Goal: Contribute content: Add original content to the website for others to see

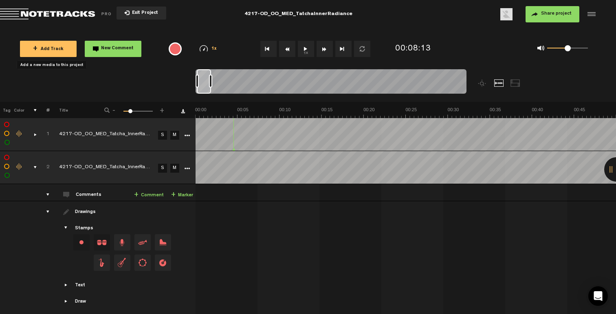
click at [141, 14] on span "Exit Project" at bounding box center [144, 13] width 29 height 4
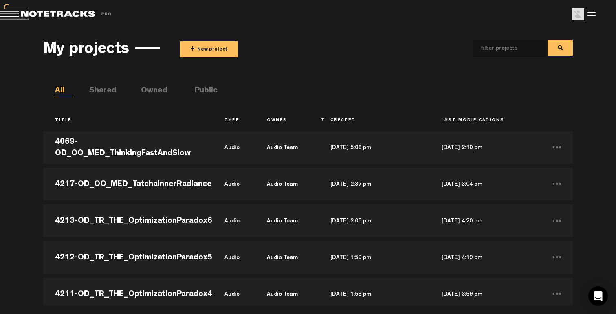
click at [185, 43] on button "+ New project" at bounding box center [208, 49] width 57 height 16
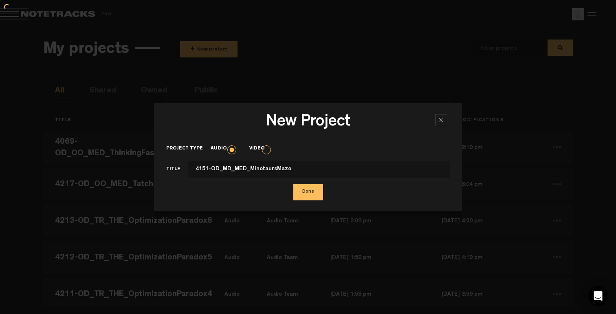
type input "4151-OD_MD_MED_MinotaursMaze"
click at [293, 184] on button "Done" at bounding box center [308, 192] width 30 height 16
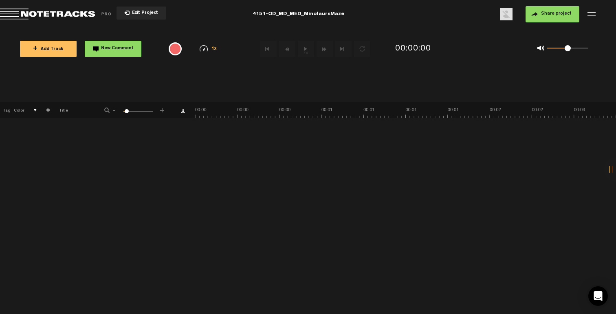
click at [553, 20] on button "Share project" at bounding box center [553, 14] width 54 height 16
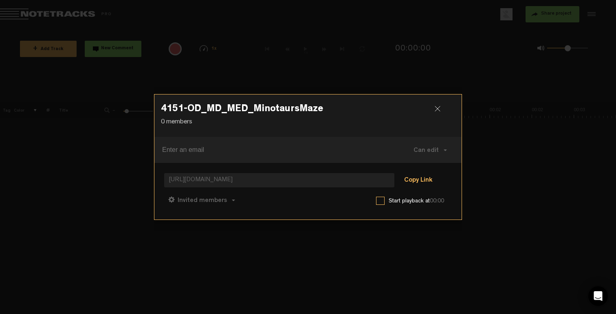
click at [418, 175] on button "Copy Link" at bounding box center [418, 181] width 44 height 16
click at [227, 202] on span "Can comment" at bounding box center [238, 201] width 42 height 7
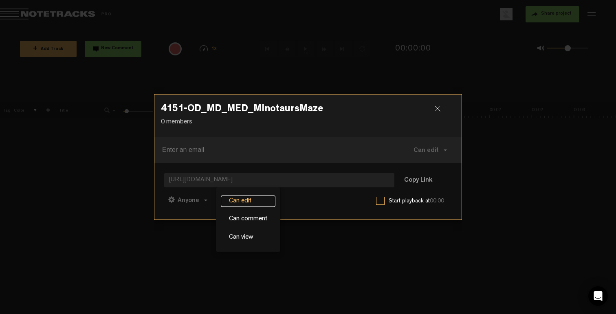
click at [254, 196] on link "Can edit" at bounding box center [248, 202] width 55 height 12
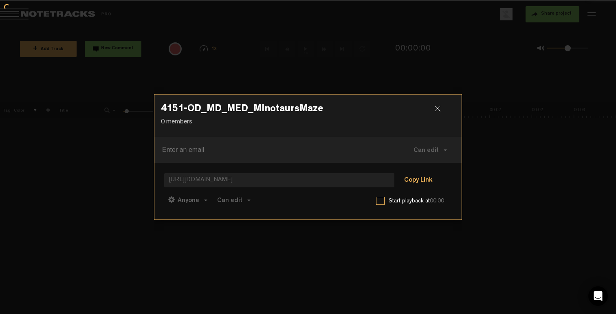
click at [409, 182] on button "Copy Link" at bounding box center [418, 181] width 44 height 16
click at [439, 112] on div at bounding box center [441, 112] width 12 height 12
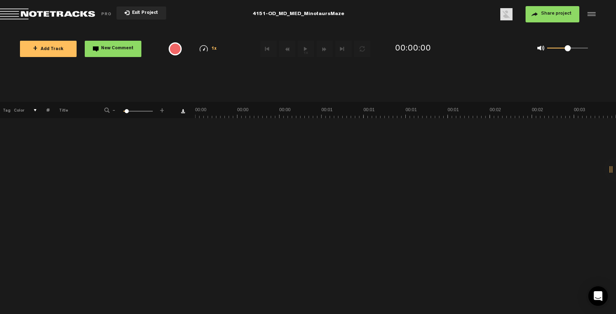
click at [65, 51] on button "+ Add Track" at bounding box center [48, 49] width 57 height 16
click at [65, 50] on body "Version: 1.1.20-prod, Build 1259, Hash: gb78ca87, Branch: master X Your screen …" at bounding box center [308, 157] width 616 height 314
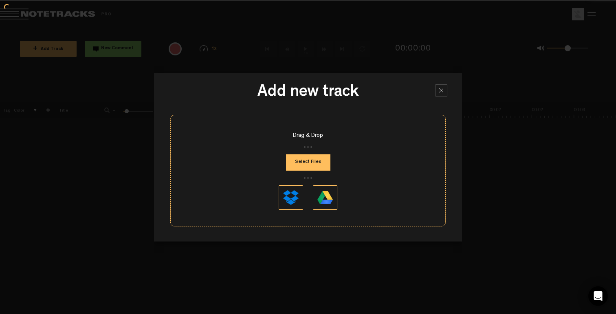
click at [336, 155] on div "Drag & Drop Select Files" at bounding box center [307, 171] width 275 height 112
click at [327, 158] on button "Select Files" at bounding box center [308, 162] width 44 height 16
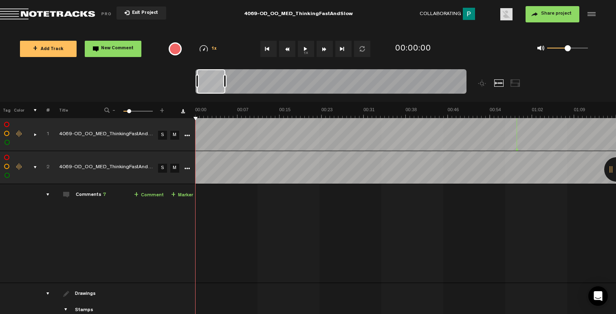
drag, startPoint x: 213, startPoint y: 84, endPoint x: 224, endPoint y: 82, distance: 11.9
click at [224, 82] on div at bounding box center [224, 81] width 3 height 13
click at [227, 79] on div at bounding box center [224, 81] width 3 height 13
drag, startPoint x: 230, startPoint y: 80, endPoint x: 238, endPoint y: 80, distance: 8.6
click at [232, 80] on div at bounding box center [230, 81] width 3 height 13
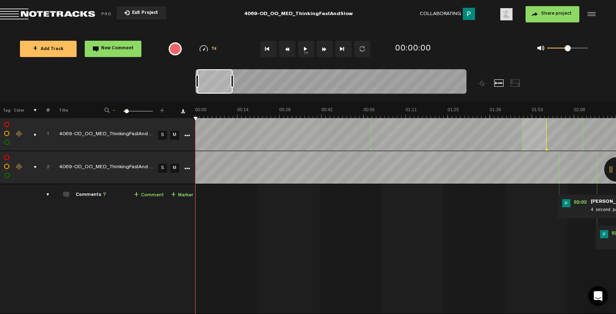
drag, startPoint x: 238, startPoint y: 80, endPoint x: 233, endPoint y: 81, distance: 5.0
click at [233, 81] on div at bounding box center [232, 81] width 3 height 13
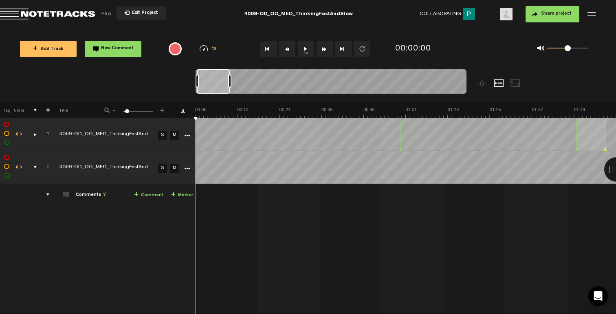
click at [229, 82] on div at bounding box center [229, 81] width 3 height 13
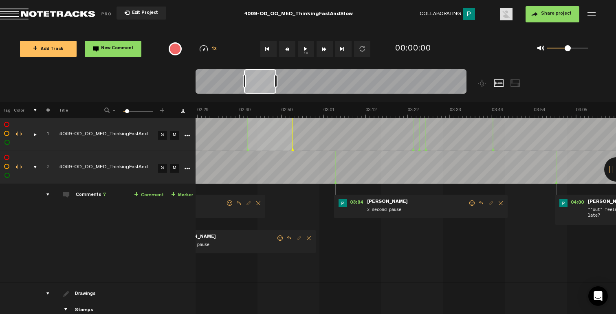
scroll to position [0, 704]
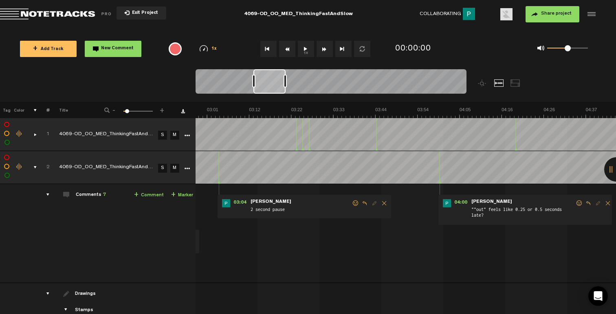
drag, startPoint x: 216, startPoint y: 87, endPoint x: 273, endPoint y: 84, distance: 56.7
click at [273, 84] on div at bounding box center [269, 81] width 32 height 24
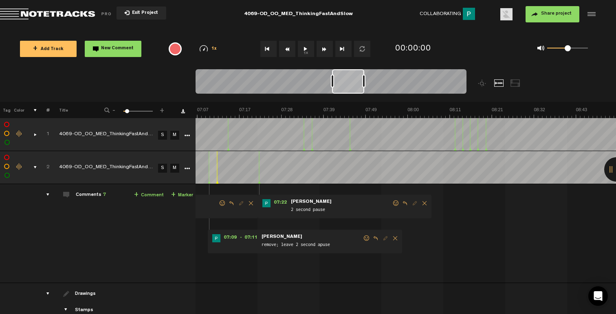
scroll to position [0, 1681]
click at [395, 204] on span at bounding box center [396, 203] width 8 height 6
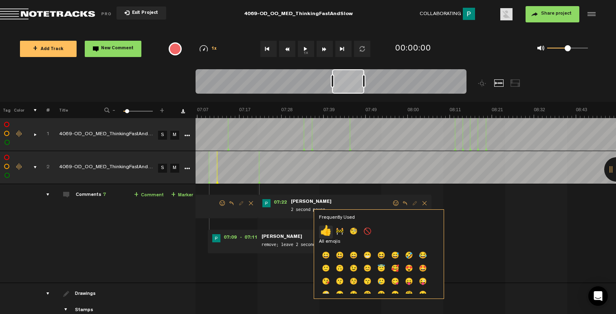
click at [326, 231] on p "👍" at bounding box center [326, 232] width 14 height 13
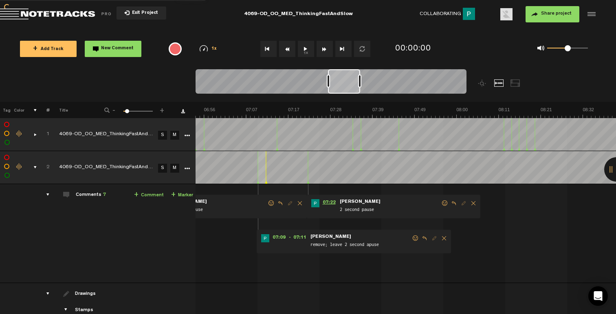
scroll to position [0, 1584]
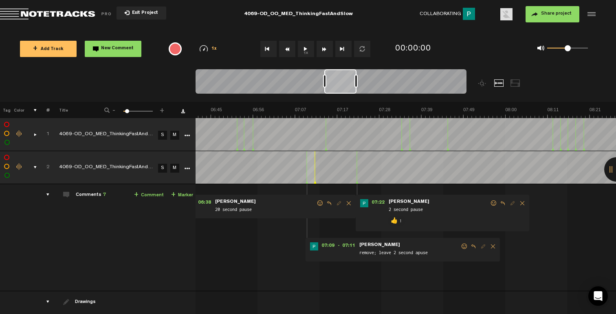
drag, startPoint x: 463, startPoint y: 246, endPoint x: 457, endPoint y: 250, distance: 7.3
click at [463, 246] on span at bounding box center [464, 247] width 8 height 6
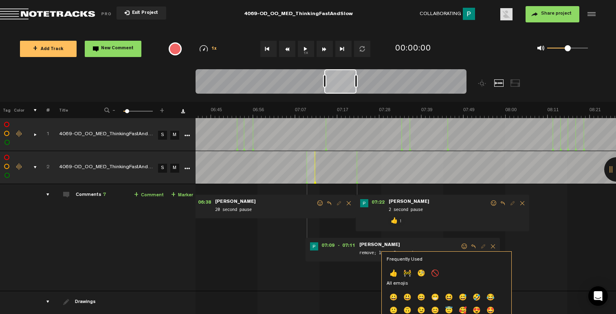
drag, startPoint x: 394, startPoint y: 272, endPoint x: 395, endPoint y: 260, distance: 12.2
click at [395, 272] on p "👍" at bounding box center [394, 274] width 14 height 13
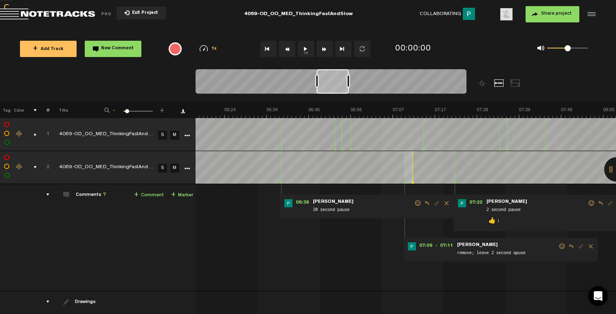
scroll to position [0, 1437]
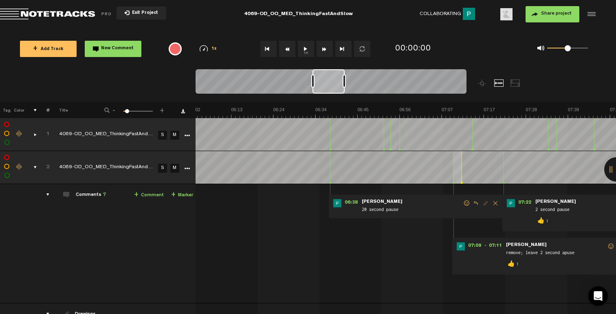
click at [467, 204] on span at bounding box center [467, 203] width 8 height 6
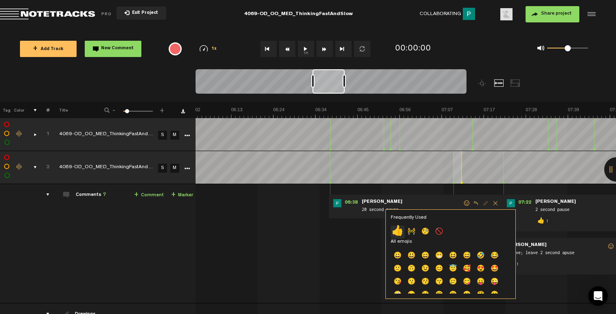
click at [400, 231] on p "👍" at bounding box center [398, 232] width 14 height 13
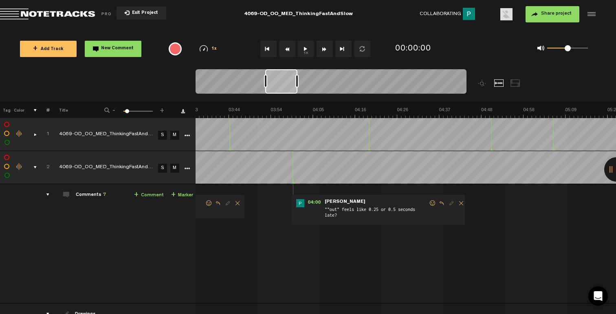
scroll to position [0, 850]
click at [432, 205] on span at bounding box center [433, 203] width 8 height 6
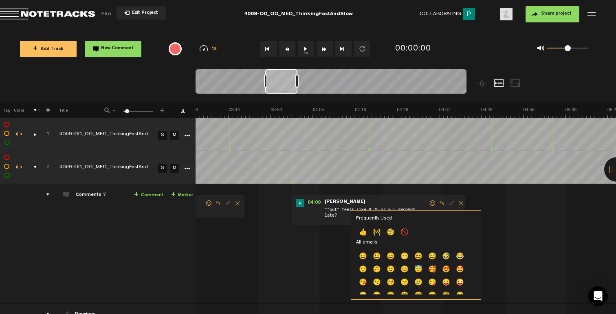
click at [365, 232] on p "👍" at bounding box center [363, 233] width 14 height 13
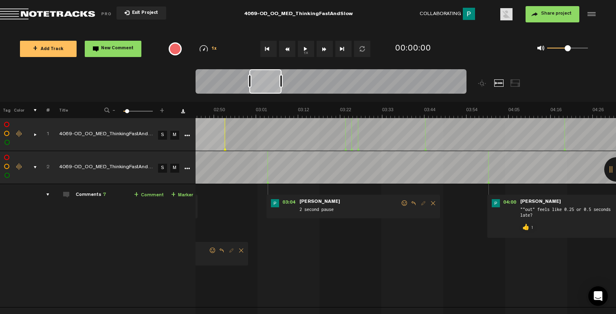
scroll to position [0, 606]
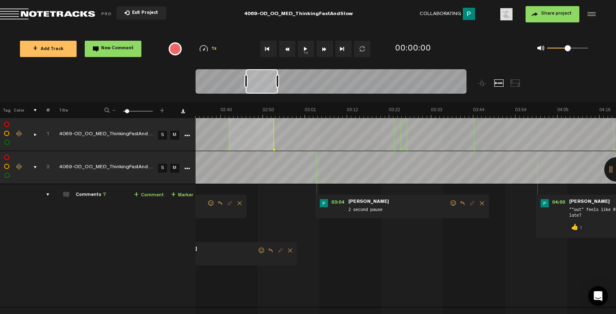
click at [450, 205] on span at bounding box center [453, 203] width 8 height 6
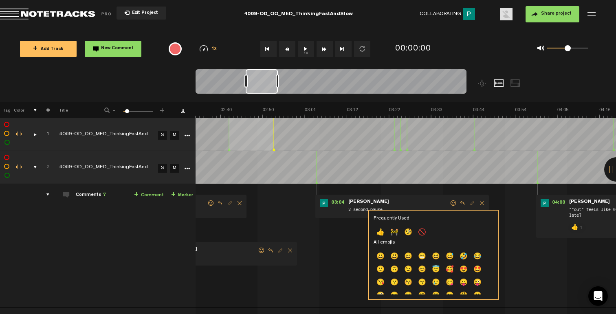
click at [378, 226] on div "Frequently Used 👍 🚧 🧐 🚫 All emojis 😀 😃 😄 😁 😆 😅 🤣 😂 🙂 🙃 😉 😊 😇 🥰 😍 🤩 😘 😗 😚 😙 🥲 😋 …" at bounding box center [434, 255] width 120 height 79
click at [379, 234] on p "👍" at bounding box center [381, 233] width 14 height 13
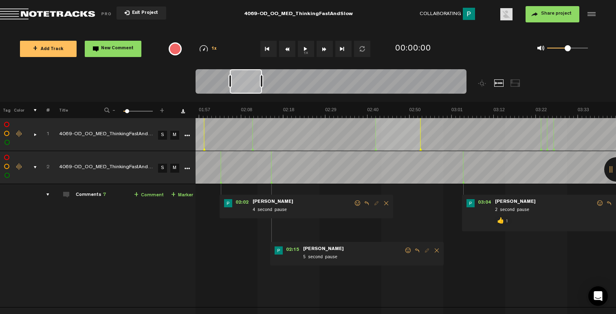
scroll to position [0, 410]
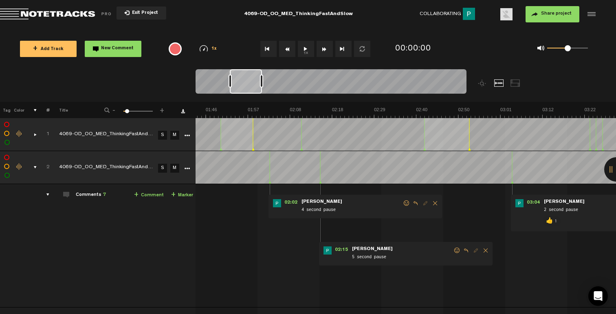
click at [455, 252] on span at bounding box center [457, 251] width 8 height 6
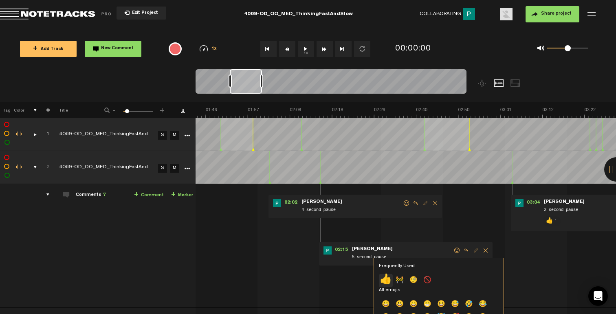
click at [386, 279] on p "👍" at bounding box center [386, 280] width 14 height 13
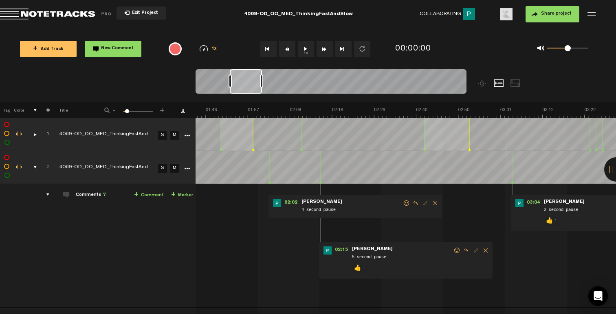
click at [406, 203] on span at bounding box center [407, 203] width 8 height 6
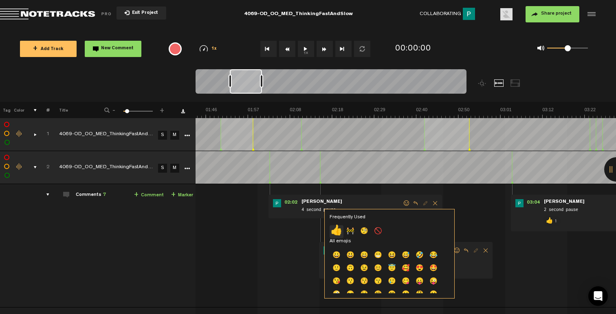
click at [335, 231] on p "👍" at bounding box center [337, 231] width 14 height 13
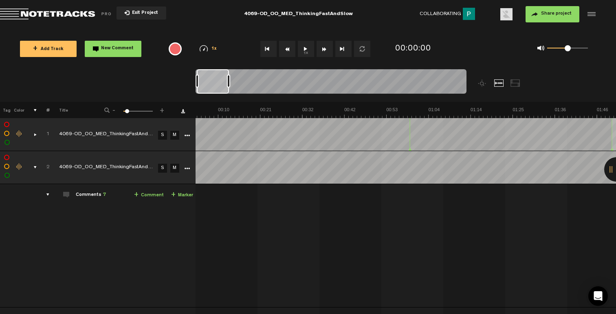
scroll to position [0, 0]
click at [33, 168] on div "comments, stamps & drawings" at bounding box center [32, 167] width 13 height 8
click at [45, 59] on div "+ Add Track New Comment" at bounding box center [85, 49] width 145 height 29
click at [46, 53] on button "+ Add Track" at bounding box center [48, 49] width 57 height 16
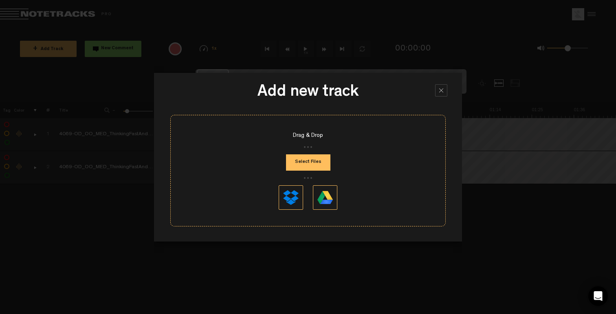
click at [319, 163] on button "Select Files" at bounding box center [308, 162] width 44 height 16
